Goal: Information Seeking & Learning: Learn about a topic

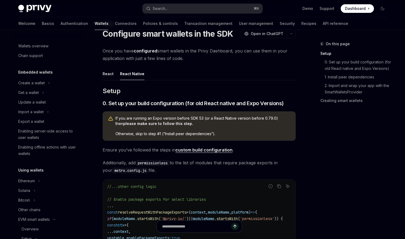
scroll to position [114, 0]
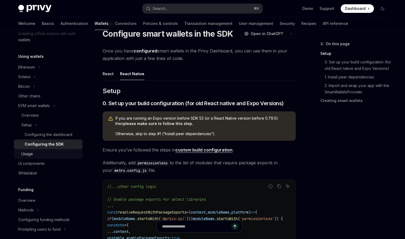
click at [52, 152] on div "Usage" at bounding box center [50, 154] width 58 height 6
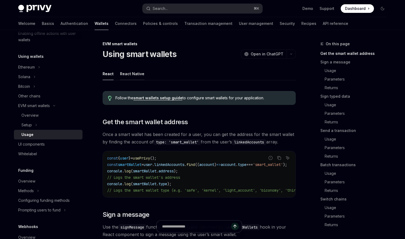
click at [127, 80] on div "React Native" at bounding box center [132, 74] width 24 height 13
click at [127, 73] on div "React Native" at bounding box center [132, 74] width 24 height 13
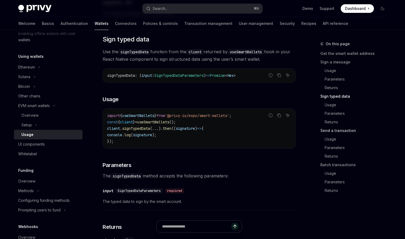
click at [353, 132] on link "Send a transaction" at bounding box center [356, 131] width 71 height 9
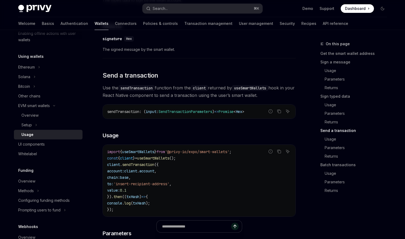
scroll to position [647, 0]
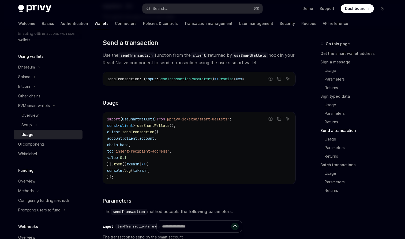
click at [234, 159] on code "import { useSmartWallets } from '@privy-io/expo/smart-wallets' ; const { client…" at bounding box center [199, 148] width 184 height 64
click at [343, 162] on link "Batch transactions" at bounding box center [356, 165] width 71 height 9
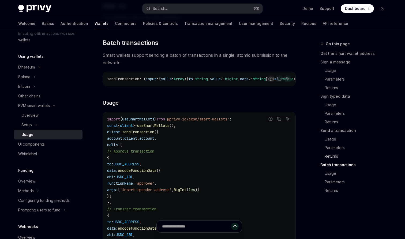
click at [338, 160] on link "Returns" at bounding box center [356, 156] width 71 height 9
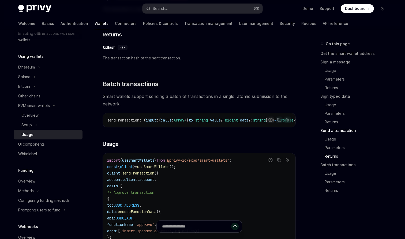
scroll to position [868, 0]
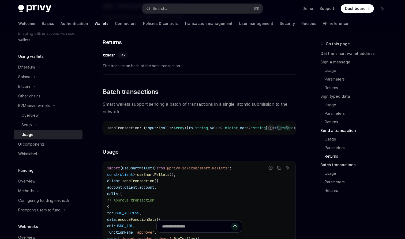
click at [339, 168] on link "Batch transactions" at bounding box center [356, 165] width 71 height 9
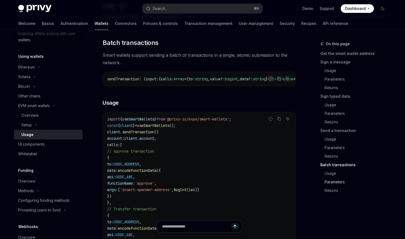
click at [334, 186] on link "Parameters" at bounding box center [356, 182] width 71 height 9
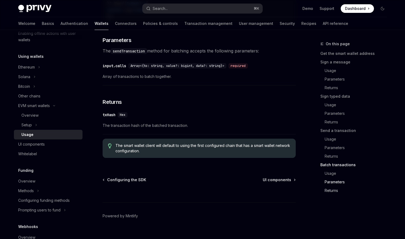
click at [333, 191] on link "Returns" at bounding box center [356, 191] width 71 height 9
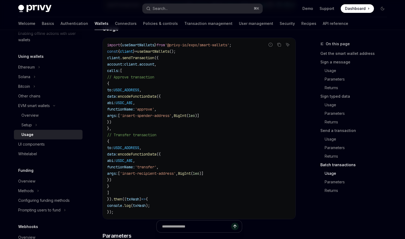
scroll to position [966, 0]
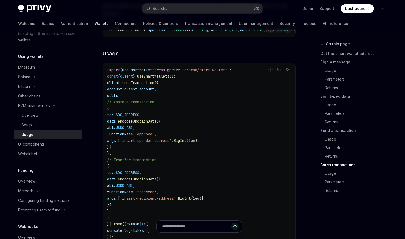
click at [256, 131] on code "import { useSmartWallets } from '@privy-io/expo/smart-wallets' ; const { client…" at bounding box center [199, 154] width 184 height 174
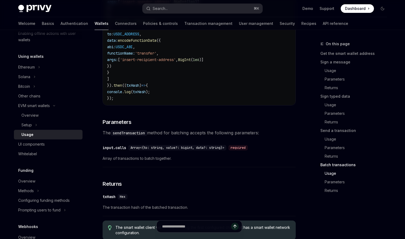
scroll to position [1126, 0]
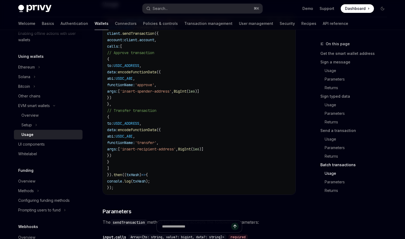
scroll to position [927, 0]
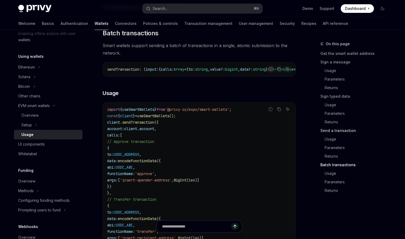
click at [326, 135] on link "Send a transaction" at bounding box center [356, 131] width 71 height 9
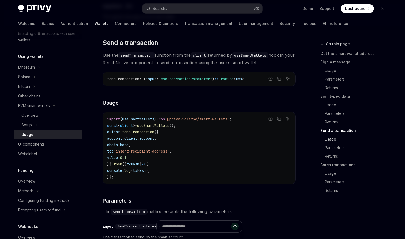
click at [327, 139] on link "Usage" at bounding box center [356, 139] width 71 height 9
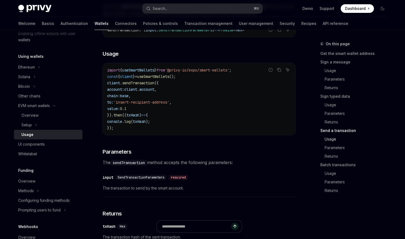
scroll to position [708, 0]
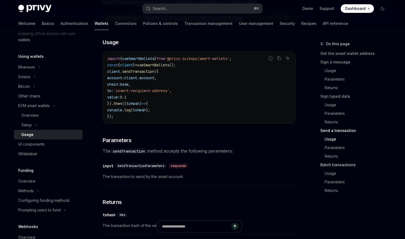
click at [330, 165] on link "Batch transactions" at bounding box center [356, 165] width 71 height 9
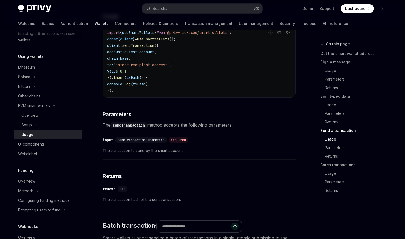
scroll to position [707, 0]
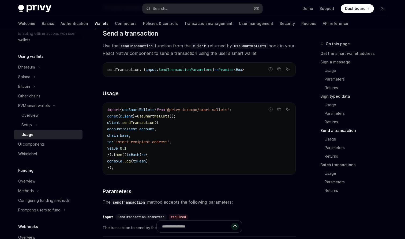
click at [348, 97] on link "Sign typed data" at bounding box center [356, 96] width 71 height 9
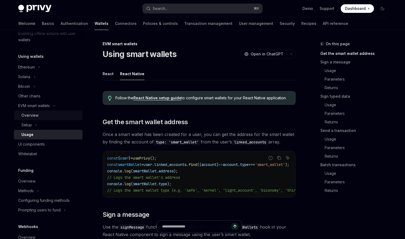
click at [54, 114] on div "Overview" at bounding box center [50, 115] width 58 height 6
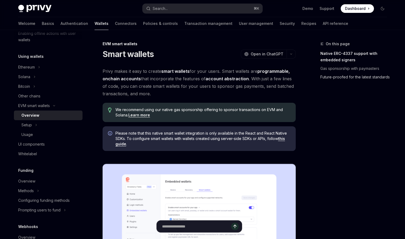
click at [351, 75] on link "Future-proofed for the latest standards" at bounding box center [356, 77] width 71 height 9
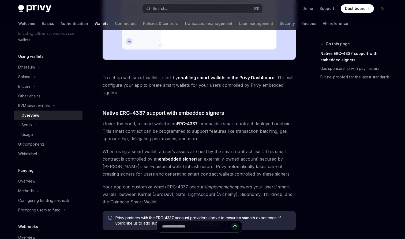
scroll to position [233, 0]
click at [52, 211] on div "Prompting users to fund" at bounding box center [39, 210] width 42 height 6
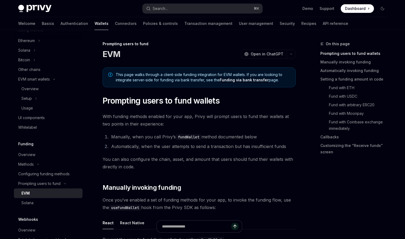
scroll to position [138, 0]
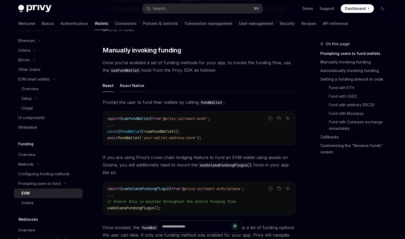
click at [140, 87] on div "React Native" at bounding box center [132, 85] width 24 height 13
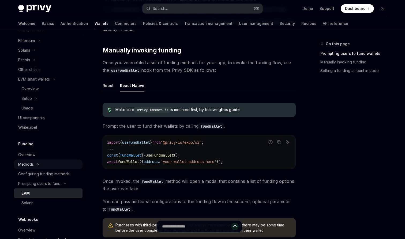
click at [17, 166] on button "Methods" at bounding box center [48, 165] width 69 height 10
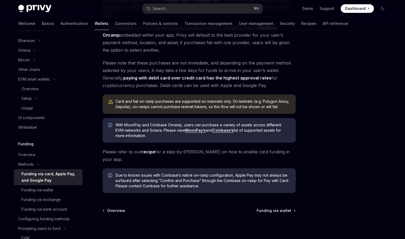
scroll to position [134, 0]
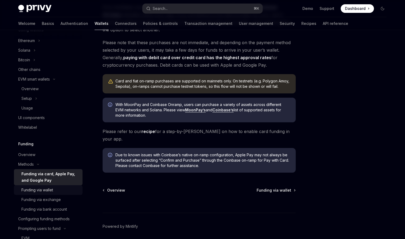
click at [44, 192] on div "Funding via wallet" at bounding box center [37, 190] width 32 height 6
type textarea "*"
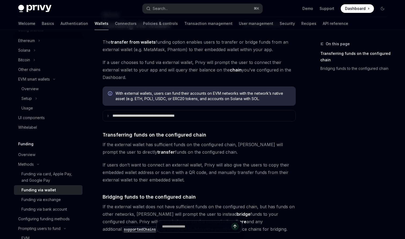
scroll to position [5, 0]
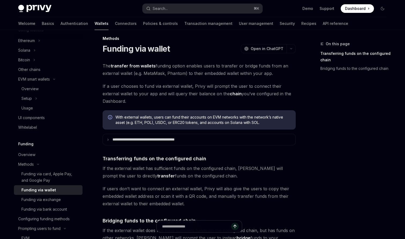
click at [163, 134] on details "**********" at bounding box center [199, 140] width 193 height 12
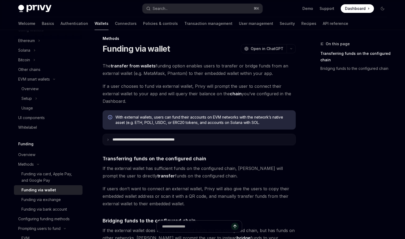
click at [163, 138] on p "**********" at bounding box center [156, 140] width 86 height 5
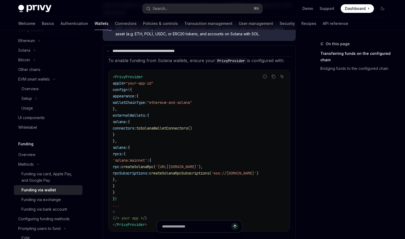
scroll to position [65, 0]
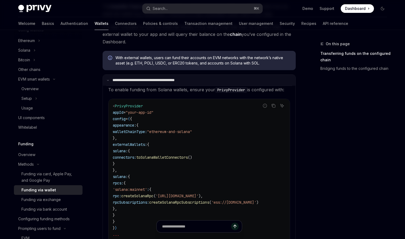
click at [157, 83] on summary "**********" at bounding box center [199, 80] width 193 height 11
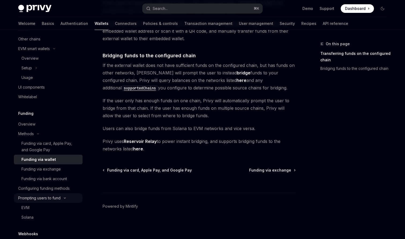
scroll to position [175, 0]
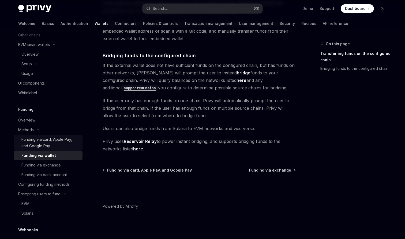
click at [31, 144] on div "Funding via card, Apple Pay, and Google Pay" at bounding box center [50, 142] width 58 height 13
click at [30, 143] on div "Funding via card, Apple Pay, and Google Pay" at bounding box center [50, 142] width 58 height 13
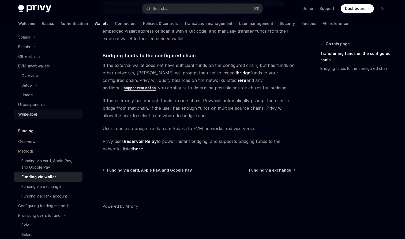
scroll to position [132, 0]
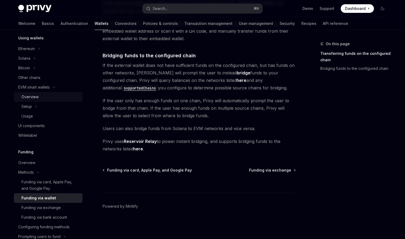
click at [47, 97] on div "Overview" at bounding box center [50, 97] width 58 height 6
click at [42, 100] on div "Overview" at bounding box center [50, 97] width 58 height 6
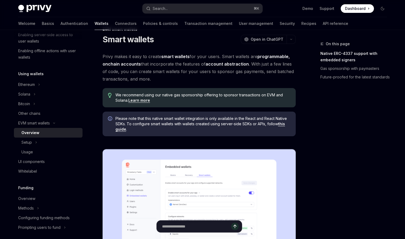
scroll to position [28, 0]
